Goal: Transaction & Acquisition: Subscribe to service/newsletter

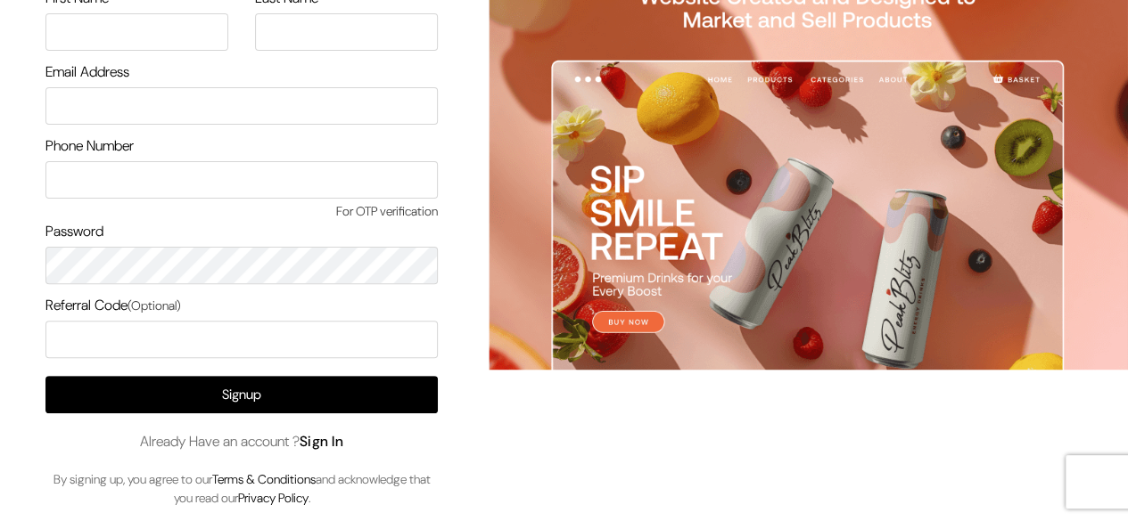
click at [328, 446] on link "Sign In" at bounding box center [321, 441] width 45 height 19
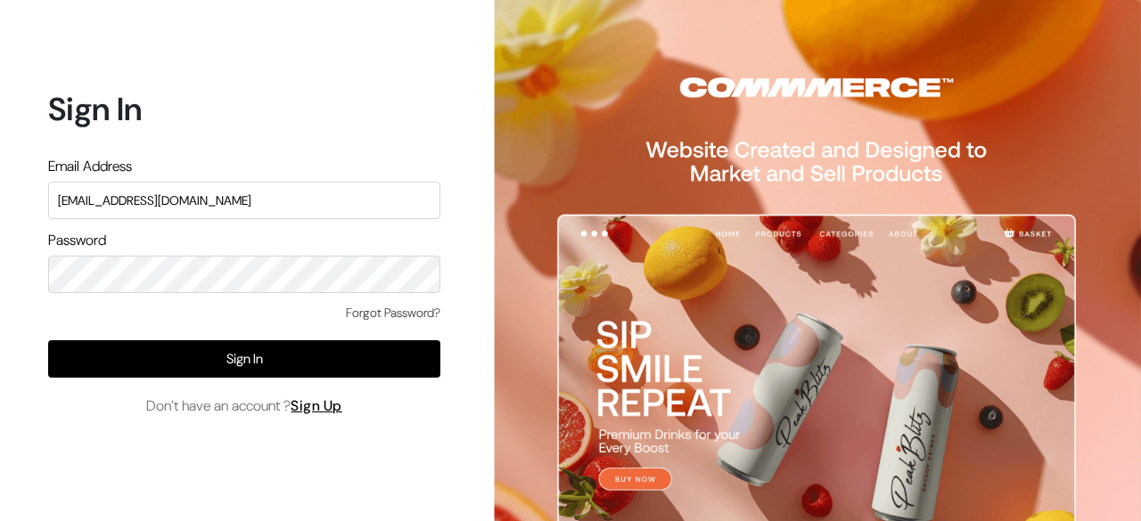
type input "surajp@outdoinc.com"
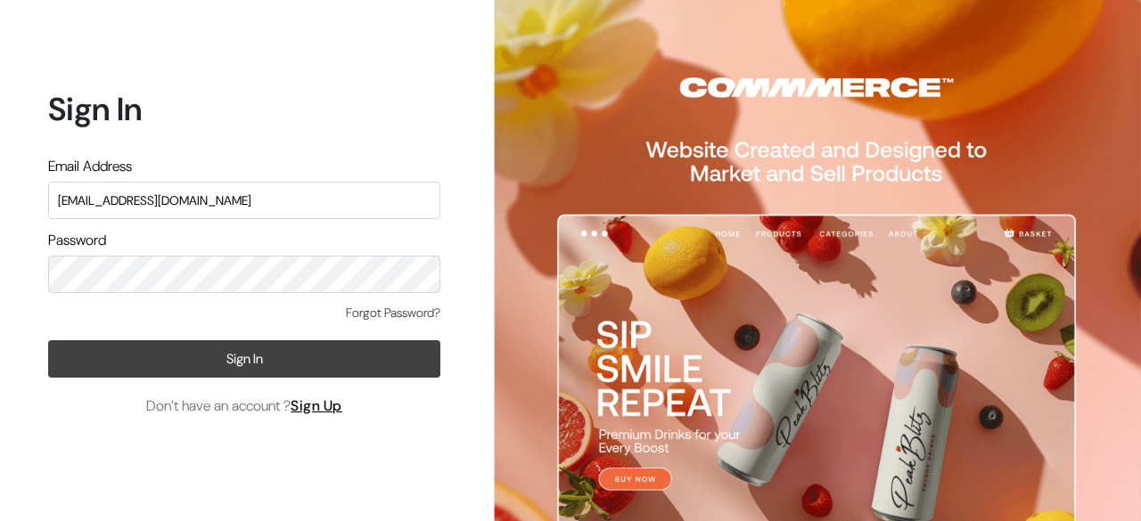
click at [291, 347] on button "Sign In" at bounding box center [244, 358] width 392 height 37
